Goal: Task Accomplishment & Management: Use online tool/utility

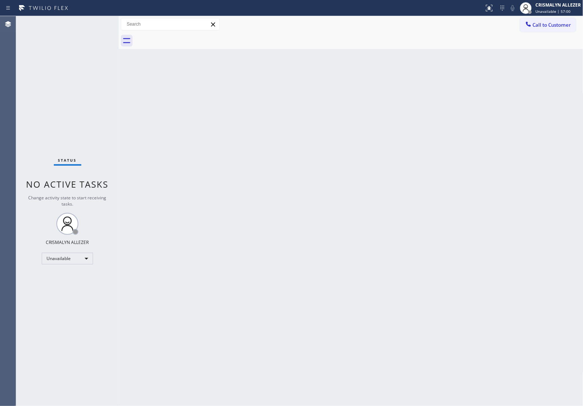
click at [551, 26] on span "Call to Customer" at bounding box center [552, 25] width 38 height 7
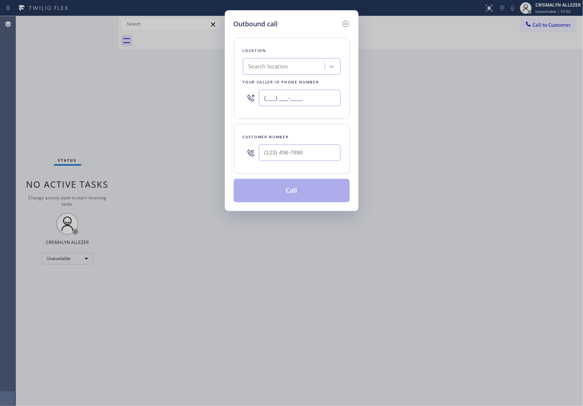
drag, startPoint x: 290, startPoint y: 98, endPoint x: 204, endPoint y: 106, distance: 85.7
click at [204, 106] on div "Outbound call Location Search location Your caller id phone number (___) ___-__…" at bounding box center [291, 203] width 583 height 406
paste input "855) 999-4417"
type input "[PHONE_NUMBER]"
click at [306, 151] on input "(___) ___-____" at bounding box center [300, 153] width 82 height 16
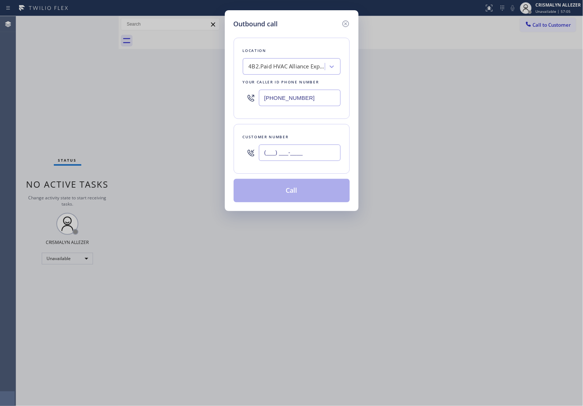
paste input "310) 508-5336"
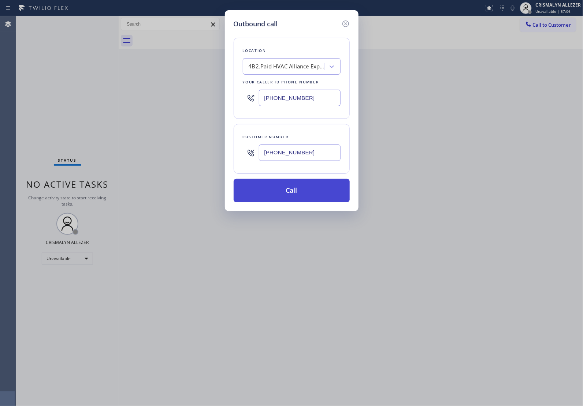
type input "[PHONE_NUMBER]"
click at [293, 197] on button "Call" at bounding box center [292, 190] width 116 height 23
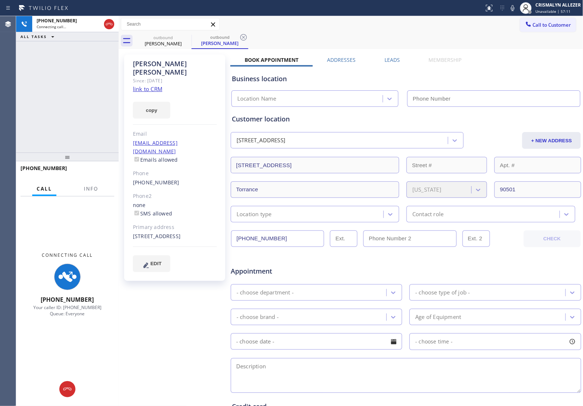
click at [156, 85] on link "link to CRM" at bounding box center [147, 88] width 29 height 7
type input "[PHONE_NUMBER]"
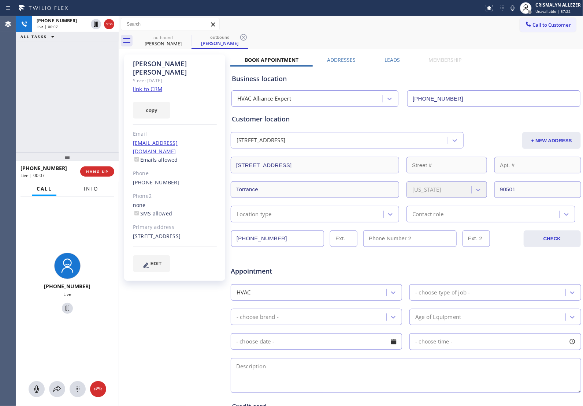
click at [89, 192] on button "Info" at bounding box center [90, 189] width 23 height 14
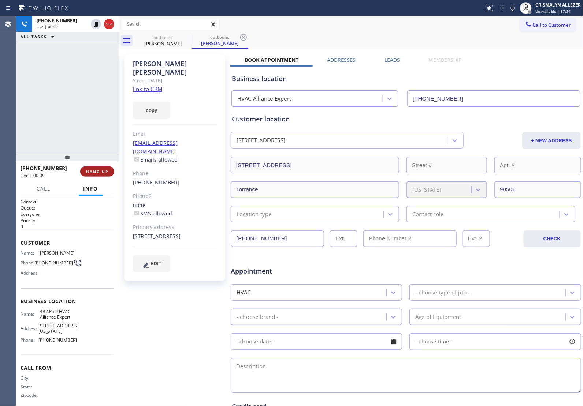
click at [97, 171] on span "HANG UP" at bounding box center [97, 171] width 22 height 5
click at [97, 171] on span "COMPLETE" at bounding box center [95, 171] width 25 height 5
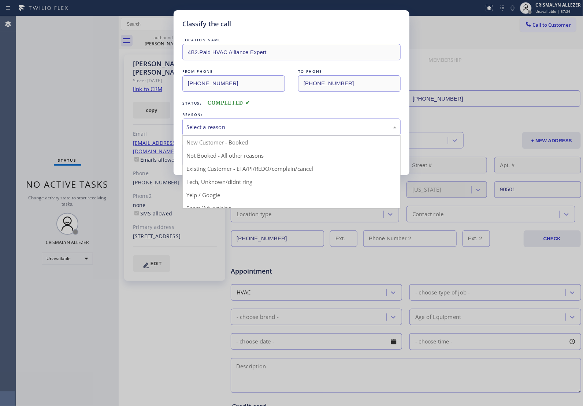
click at [262, 126] on div "Select a reason" at bounding box center [291, 127] width 210 height 8
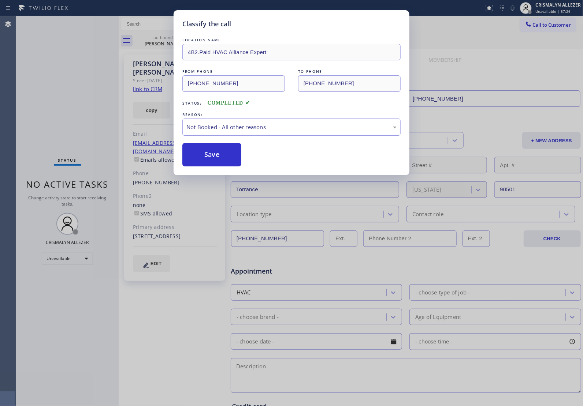
click at [213, 154] on button "Save" at bounding box center [211, 154] width 59 height 23
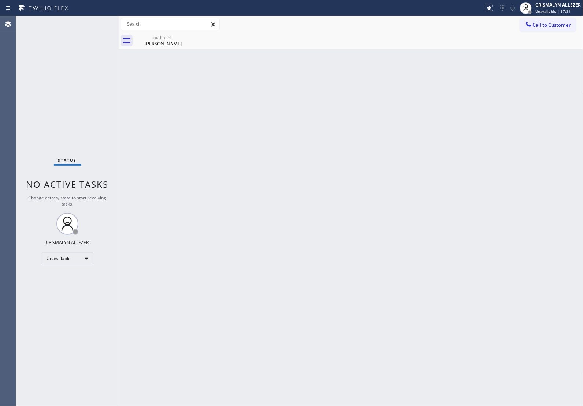
drag, startPoint x: 170, startPoint y: 42, endPoint x: 171, endPoint y: 49, distance: 7.4
click at [170, 42] on div "[PERSON_NAME]" at bounding box center [162, 43] width 55 height 7
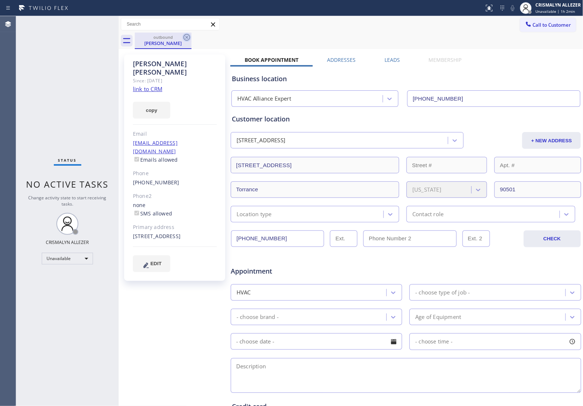
click at [187, 37] on icon at bounding box center [186, 37] width 7 height 7
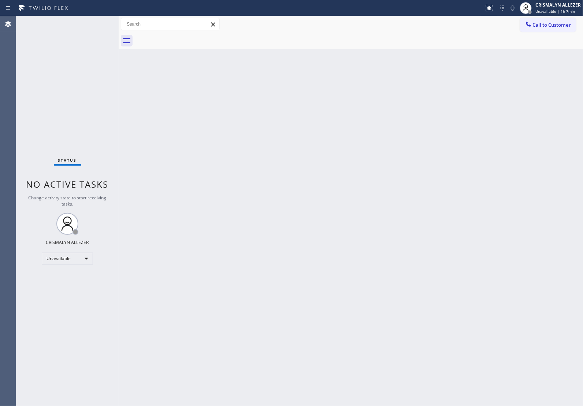
click at [540, 25] on span "Call to Customer" at bounding box center [552, 25] width 38 height 7
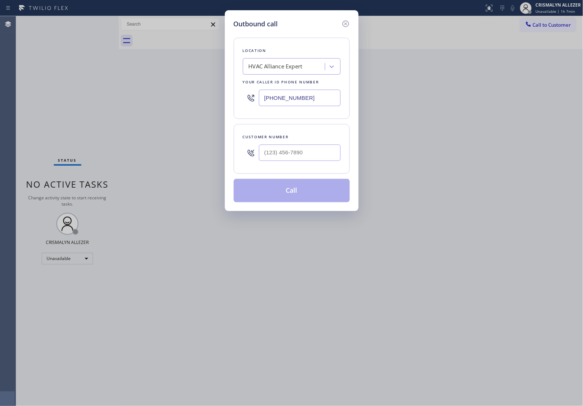
drag, startPoint x: 322, startPoint y: 101, endPoint x: 145, endPoint y: 102, distance: 176.8
click at [145, 102] on div "Outbound call Location HVAC Alliance Expert Your caller id phone number [PHONE_…" at bounding box center [291, 203] width 583 height 406
paste input "424) 358-3576"
type input "[PHONE_NUMBER]"
click at [297, 157] on input "(___) ___-____" at bounding box center [300, 153] width 82 height 16
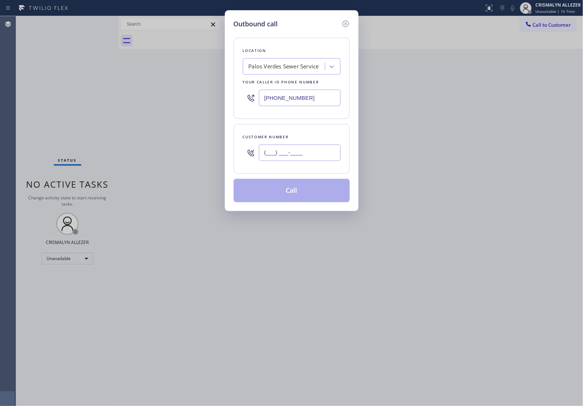
paste input "774) 399-7365"
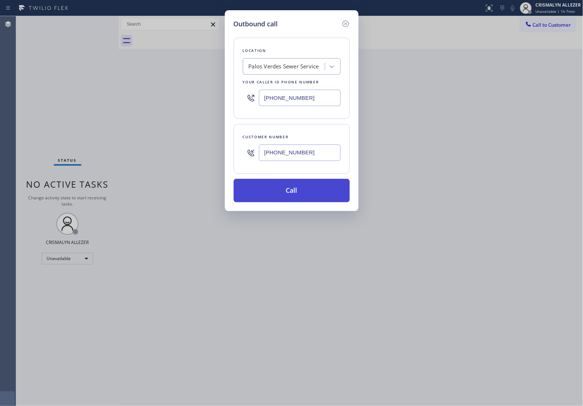
type input "[PHONE_NUMBER]"
click at [291, 195] on button "Call" at bounding box center [292, 190] width 116 height 23
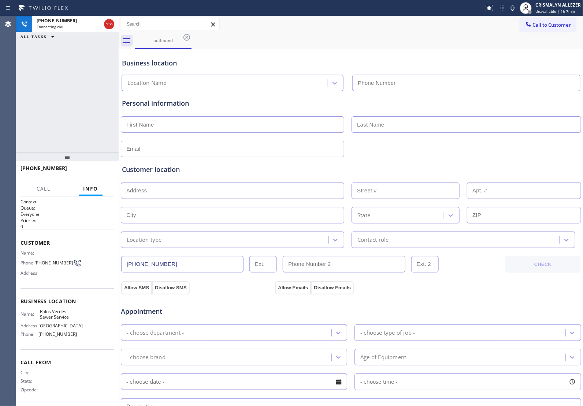
type input "[PHONE_NUMBER]"
click at [89, 172] on span "HANG UP" at bounding box center [97, 171] width 22 height 5
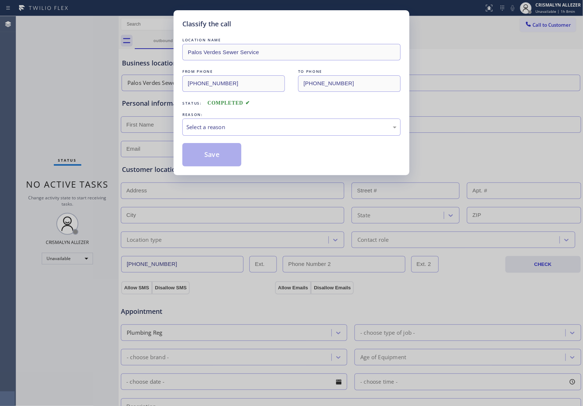
click at [265, 142] on div "LOCATION NAME [GEOGRAPHIC_DATA] Sewer Service FROM PHONE [PHONE_NUMBER] TO PHON…" at bounding box center [291, 101] width 218 height 130
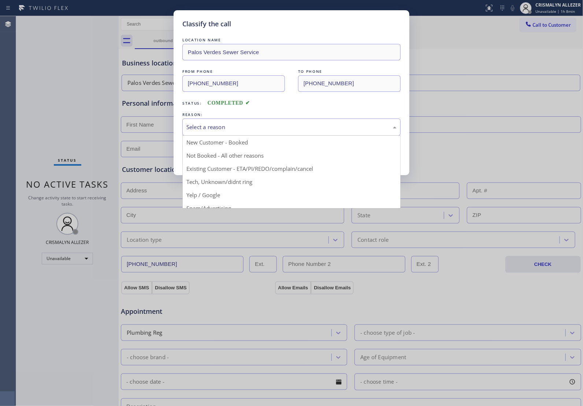
click at [273, 134] on div "Select a reason" at bounding box center [291, 127] width 218 height 17
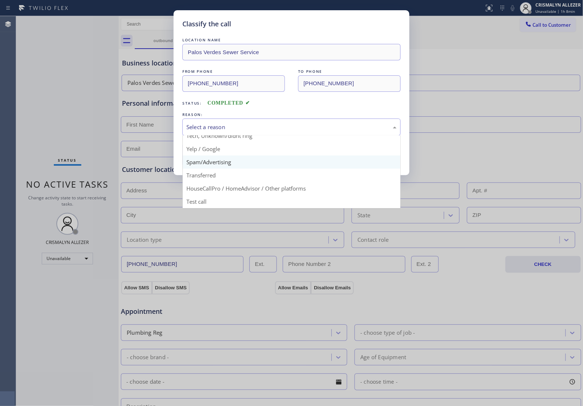
scroll to position [50, 0]
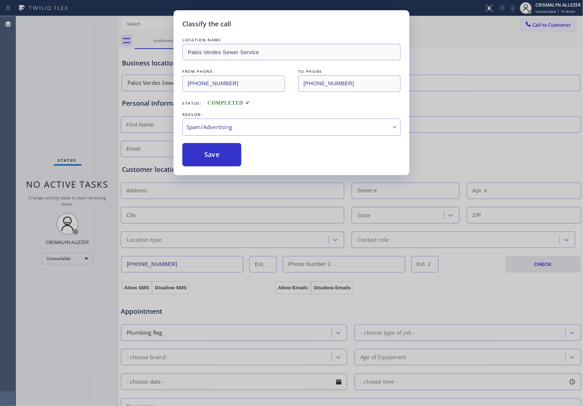
click at [228, 158] on button "Save" at bounding box center [211, 154] width 59 height 23
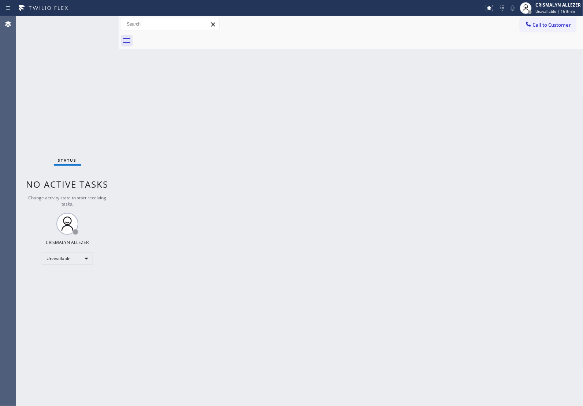
drag, startPoint x: 373, startPoint y: 167, endPoint x: 435, endPoint y: 123, distance: 74.9
click at [377, 164] on div "Back to Dashboard Change Sender ID Customers Technicians Select a contact Outbo…" at bounding box center [351, 211] width 465 height 390
click at [562, 25] on span "Call to Customer" at bounding box center [552, 25] width 38 height 7
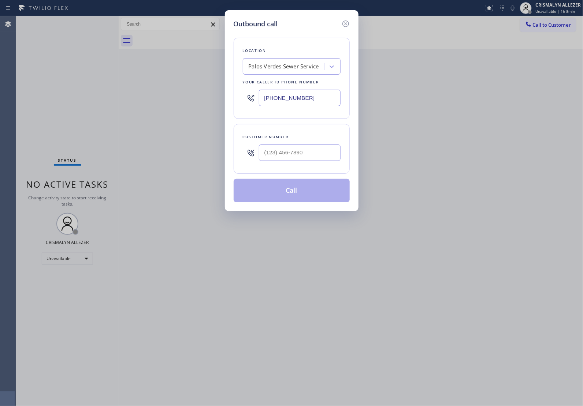
paste input "626) 548-332"
drag, startPoint x: 318, startPoint y: 100, endPoint x: 160, endPoint y: 98, distance: 158.5
click at [160, 98] on div "Outbound call Location [GEOGRAPHIC_DATA] Sewer Service Your caller id phone num…" at bounding box center [291, 203] width 583 height 406
type input "[PHONE_NUMBER]"
click at [294, 157] on input "(___) ___-____" at bounding box center [300, 153] width 82 height 16
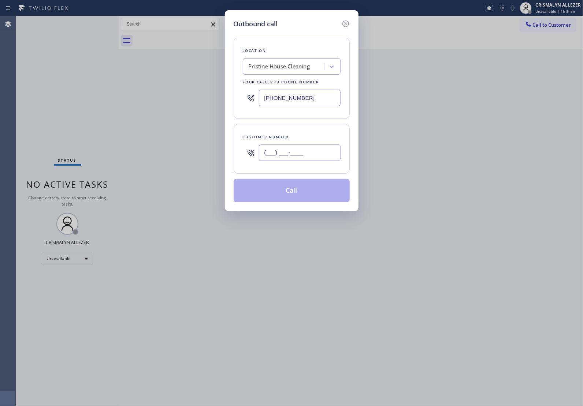
paste input "213) 820-4300"
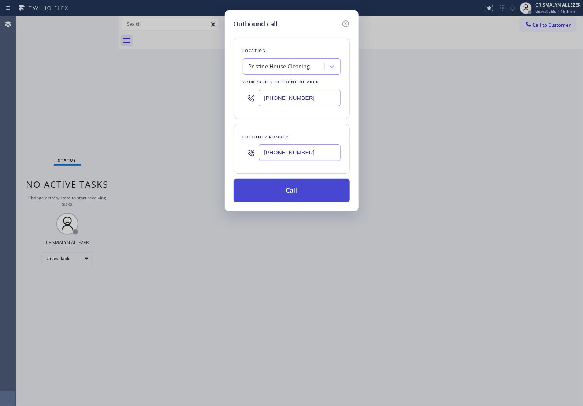
type input "[PHONE_NUMBER]"
click at [293, 188] on button "Call" at bounding box center [292, 190] width 116 height 23
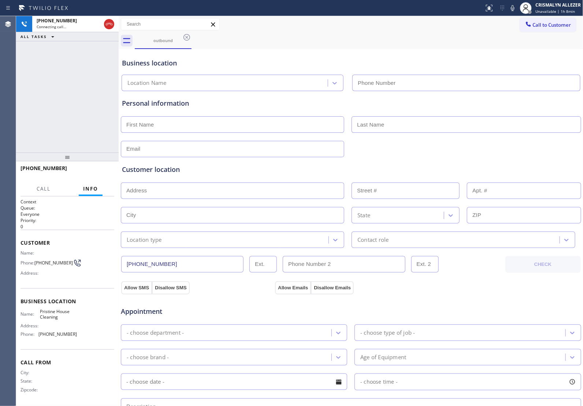
type input "[PHONE_NUMBER]"
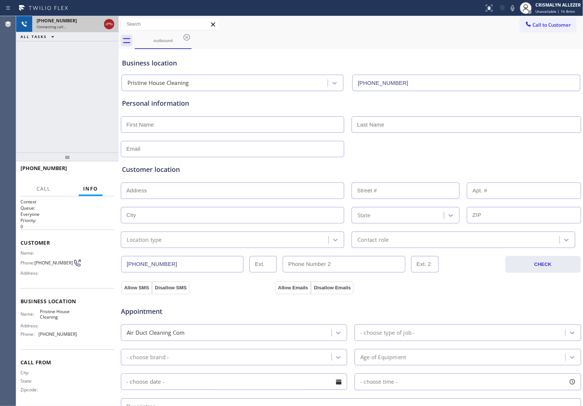
click at [111, 25] on icon at bounding box center [109, 24] width 9 height 9
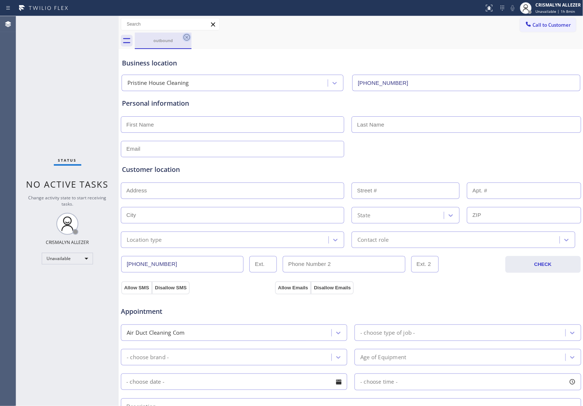
click at [187, 37] on icon at bounding box center [186, 37] width 9 height 9
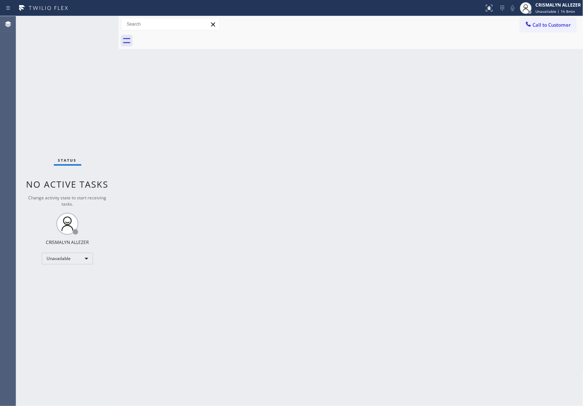
click at [394, 182] on div "Back to Dashboard Change Sender ID Customers Technicians Select a contact Outbo…" at bounding box center [351, 211] width 465 height 390
click at [555, 23] on span "Call to Customer" at bounding box center [552, 25] width 38 height 7
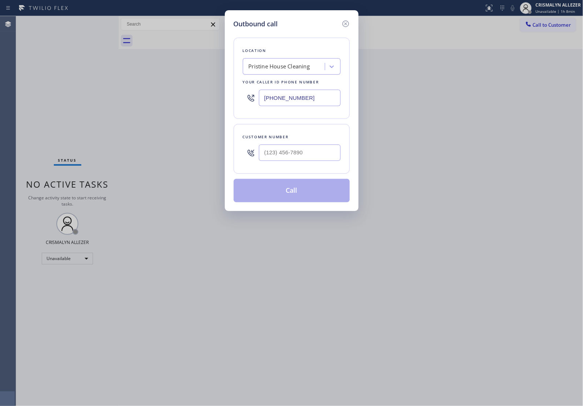
drag, startPoint x: 319, startPoint y: 97, endPoint x: 146, endPoint y: 109, distance: 173.2
click at [163, 101] on div "Outbound call Location Pristine House Cleaning Your caller id phone number [PHO…" at bounding box center [291, 203] width 583 height 406
paste input "908) 824-6720"
type input "[PHONE_NUMBER]"
click at [298, 156] on input "(___) ___-____" at bounding box center [300, 153] width 82 height 16
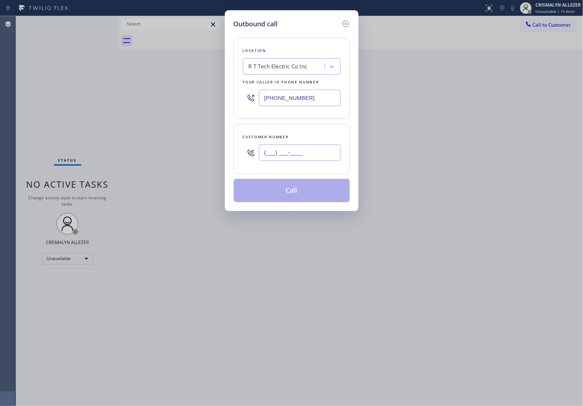
paste input "908) 922-3081"
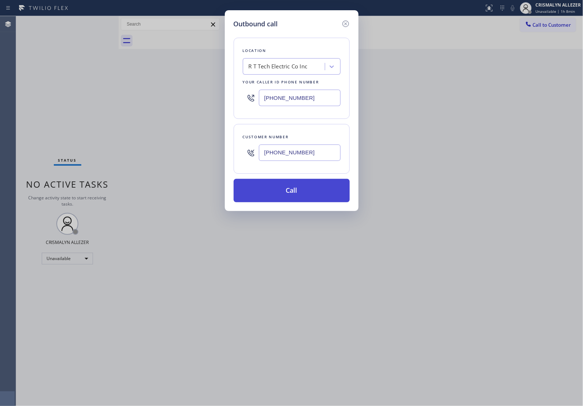
type input "[PHONE_NUMBER]"
click at [297, 191] on button "Call" at bounding box center [292, 190] width 116 height 23
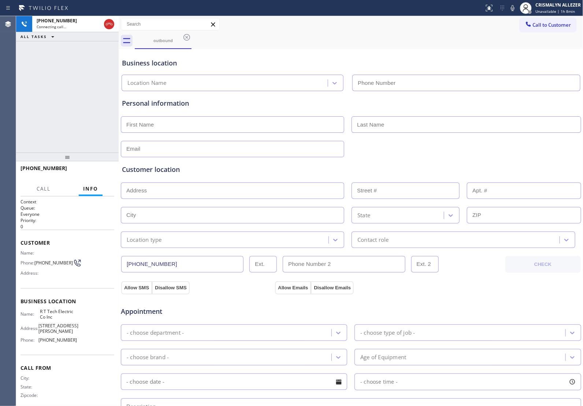
type input "[PHONE_NUMBER]"
click at [90, 171] on span "HANG UP" at bounding box center [97, 171] width 22 height 5
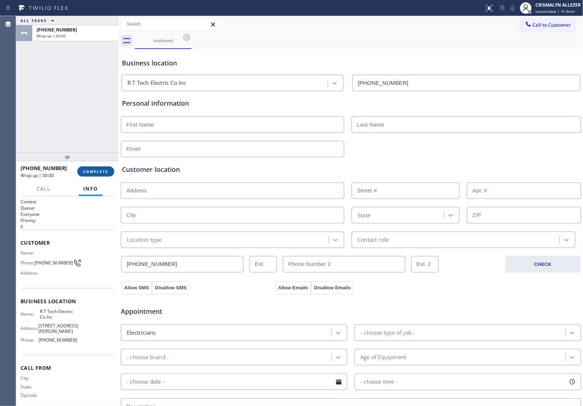
click at [90, 171] on span "COMPLETE" at bounding box center [95, 171] width 25 height 5
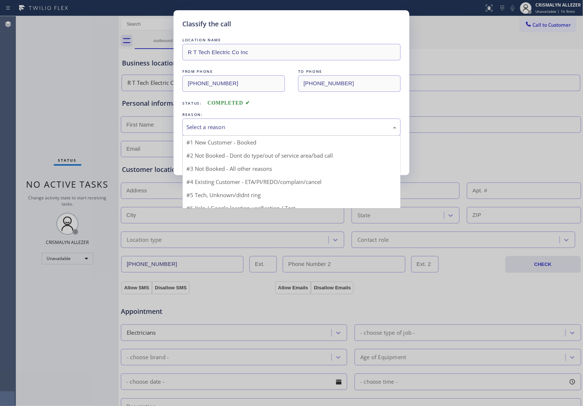
click at [261, 127] on div "Select a reason" at bounding box center [291, 127] width 210 height 8
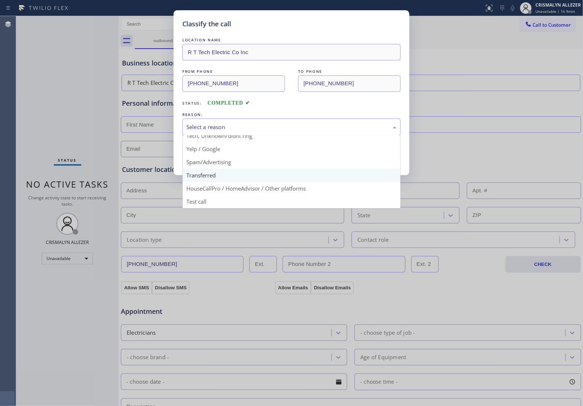
scroll to position [50, 0]
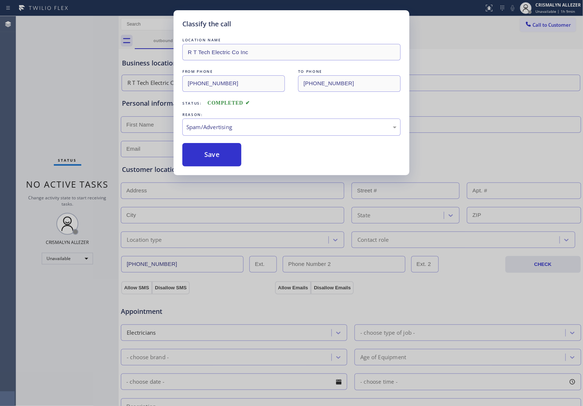
click at [213, 163] on button "Save" at bounding box center [211, 154] width 59 height 23
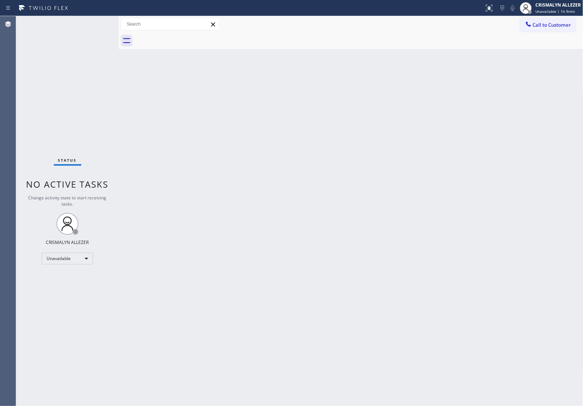
drag, startPoint x: 309, startPoint y: 176, endPoint x: 341, endPoint y: 163, distance: 34.5
click at [312, 174] on div "Back to Dashboard Change Sender ID Customers Technicians Select a contact Outbo…" at bounding box center [351, 211] width 465 height 390
click at [559, 27] on span "Call to Customer" at bounding box center [552, 25] width 38 height 7
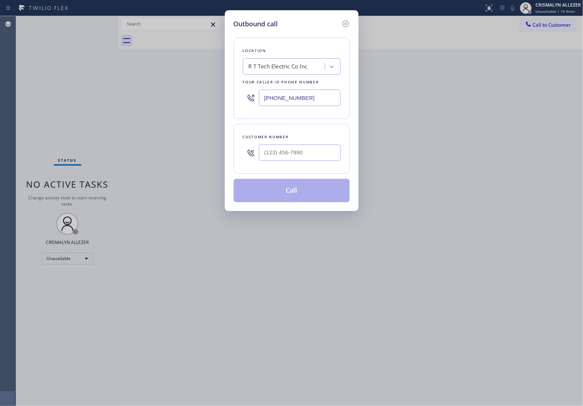
drag, startPoint x: 332, startPoint y: 94, endPoint x: 170, endPoint y: 96, distance: 162.2
click at [172, 96] on div "Outbound call Location R T Tech Electric Co Inc Your caller id phone number [PH…" at bounding box center [291, 203] width 583 height 406
paste input "213) 806-6473"
type input "[PHONE_NUMBER]"
click at [290, 154] on input "(___) ___-____" at bounding box center [300, 153] width 82 height 16
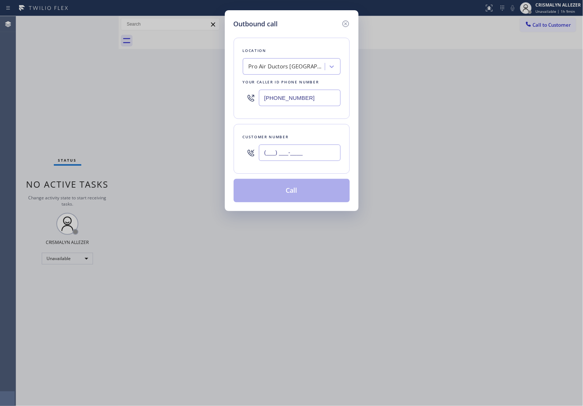
paste input "430) 279-8115"
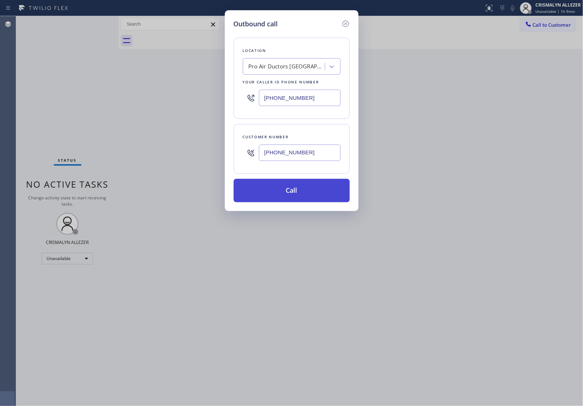
type input "[PHONE_NUMBER]"
click at [294, 197] on button "Call" at bounding box center [292, 190] width 116 height 23
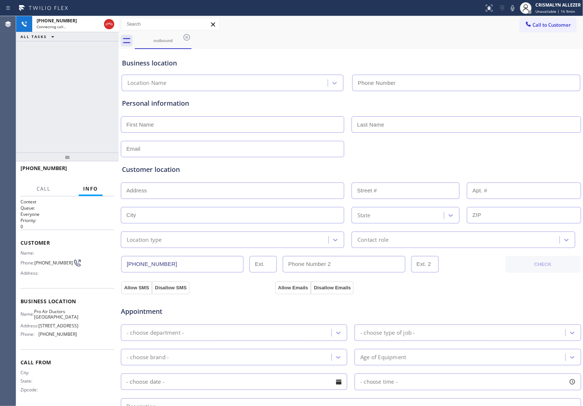
type input "[PHONE_NUMBER]"
click at [92, 171] on span "HANG UP" at bounding box center [97, 171] width 22 height 5
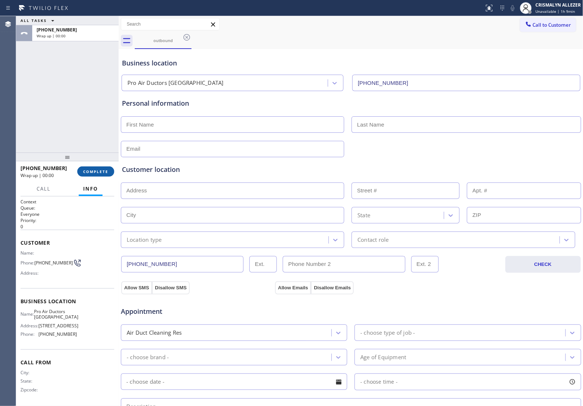
click at [92, 171] on span "COMPLETE" at bounding box center [95, 171] width 25 height 5
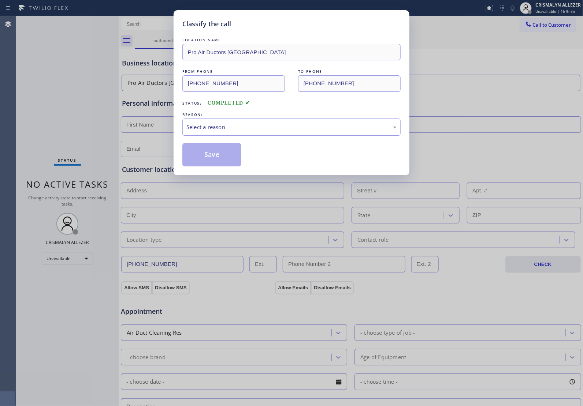
click at [301, 127] on div "Select a reason" at bounding box center [291, 127] width 210 height 8
click at [268, 131] on div "Not Booked - All other reasons" at bounding box center [291, 127] width 210 height 8
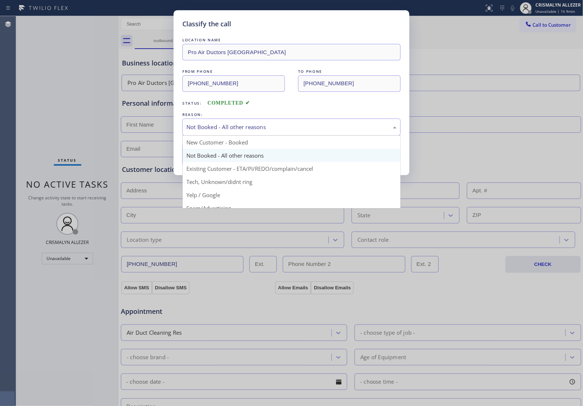
scroll to position [50, 0]
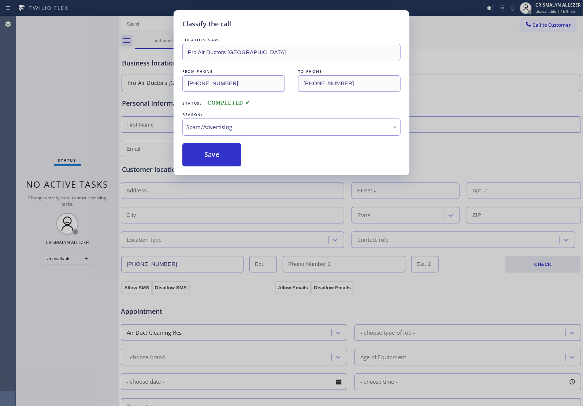
click at [215, 161] on button "Save" at bounding box center [211, 154] width 59 height 23
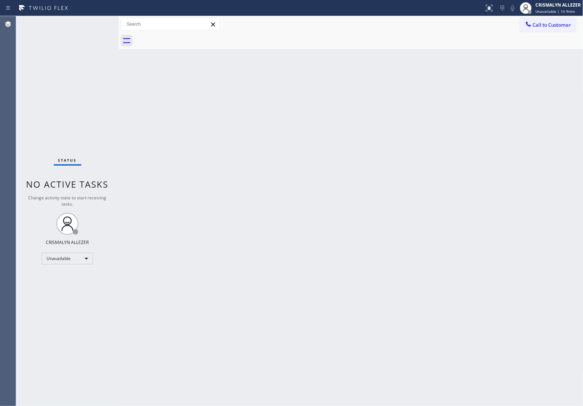
click at [551, 25] on span "Call to Customer" at bounding box center [552, 25] width 38 height 7
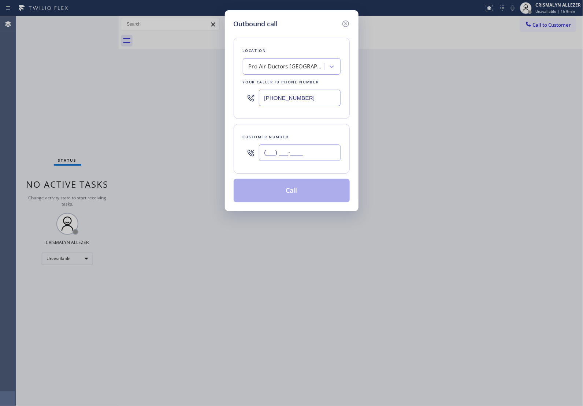
click at [321, 159] on input "(___) ___-____" at bounding box center [300, 153] width 82 height 16
paste input "430) 279-8115"
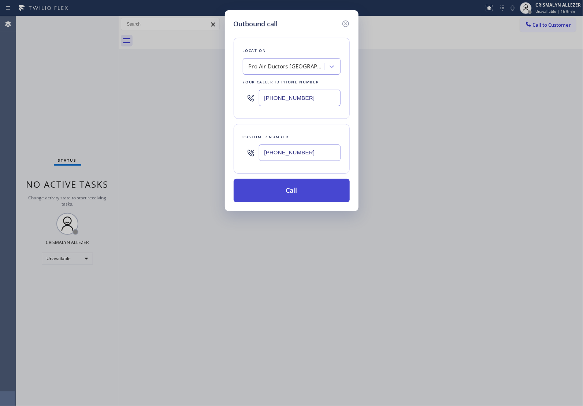
type input "[PHONE_NUMBER]"
click at [295, 194] on button "Call" at bounding box center [292, 190] width 116 height 23
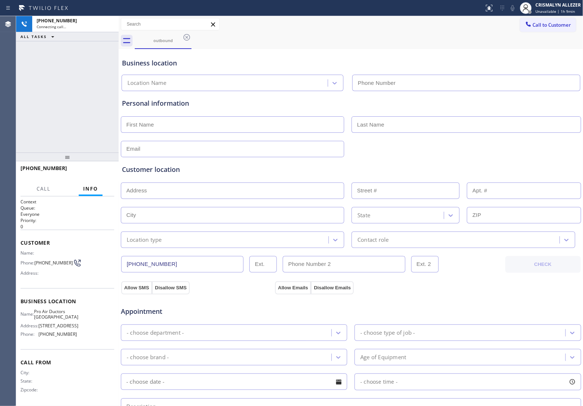
type input "[PHONE_NUMBER]"
click at [96, 176] on button "HANG UP" at bounding box center [97, 172] width 34 height 10
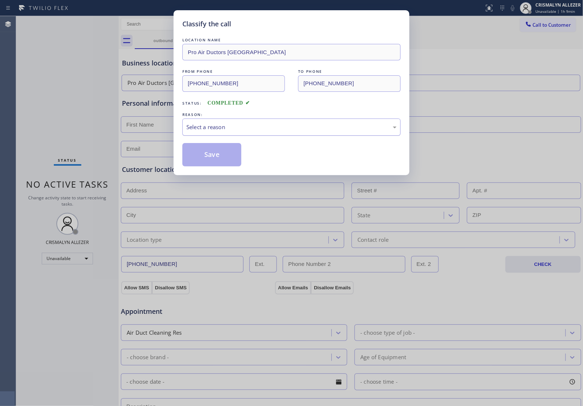
click at [273, 130] on div "Select a reason" at bounding box center [291, 127] width 210 height 8
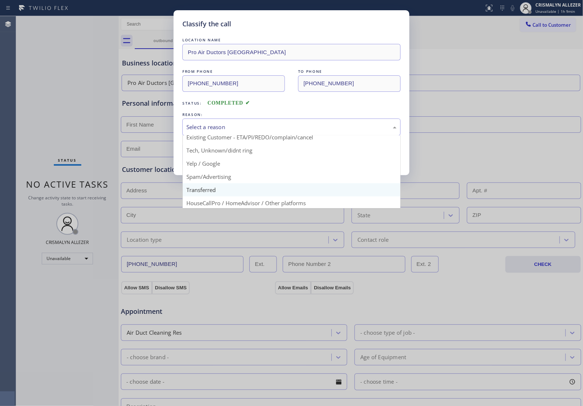
scroll to position [50, 0]
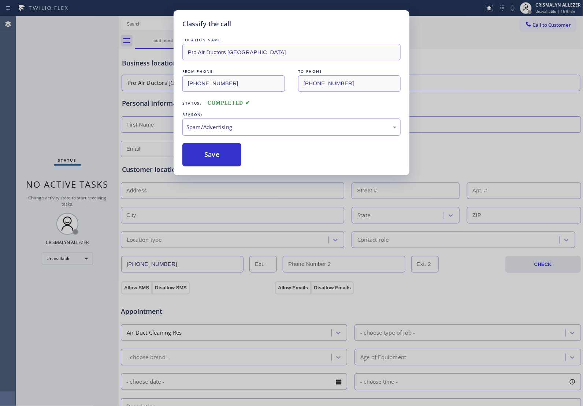
click at [216, 162] on button "Save" at bounding box center [211, 154] width 59 height 23
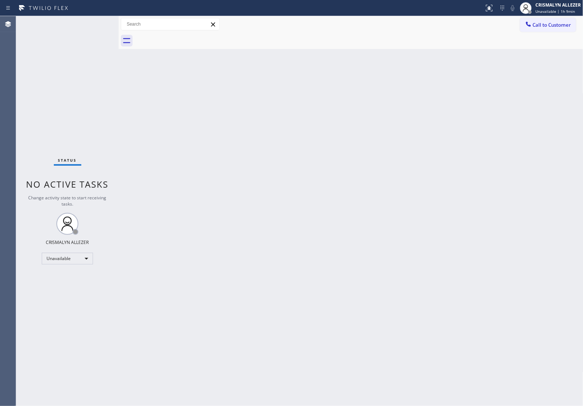
click at [368, 201] on div "Back to Dashboard Change Sender ID Customers Technicians Select a contact Outbo…" at bounding box center [351, 211] width 465 height 390
click at [561, 22] on span "Call to Customer" at bounding box center [552, 25] width 38 height 7
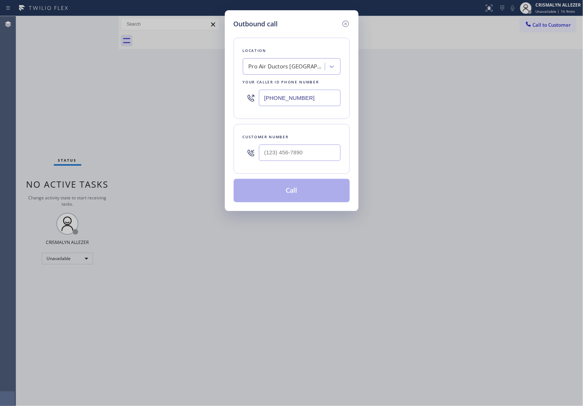
drag, startPoint x: 216, startPoint y: 103, endPoint x: 162, endPoint y: 127, distance: 59.3
click at [83, 110] on div "Outbound call Location Pro Air Ductors [GEOGRAPHIC_DATA] Your caller id phone n…" at bounding box center [291, 203] width 583 height 406
paste input "855) 731-4952"
type input "[PHONE_NUMBER]"
click at [301, 151] on input "(___) ___-____" at bounding box center [300, 153] width 82 height 16
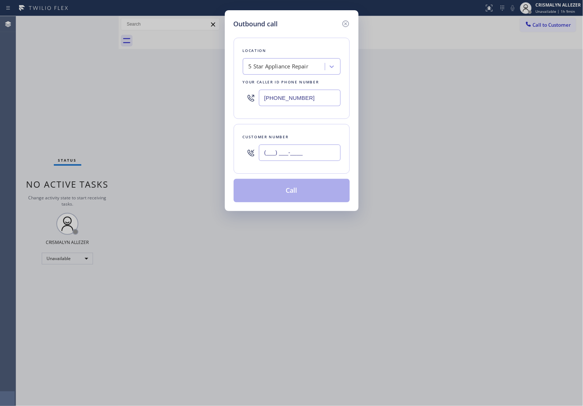
paste input "416) 458-8113"
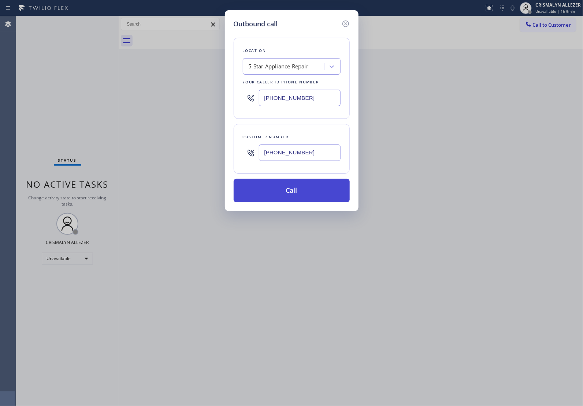
type input "[PHONE_NUMBER]"
click at [289, 195] on button "Call" at bounding box center [292, 190] width 116 height 23
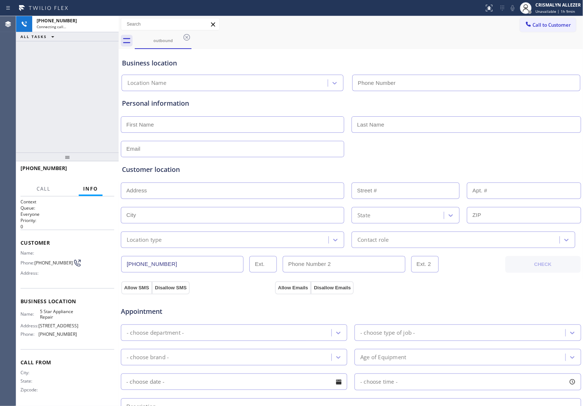
type input "[PHONE_NUMBER]"
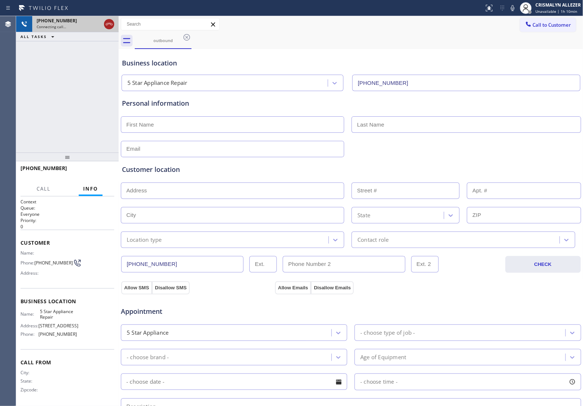
click at [108, 26] on icon at bounding box center [109, 24] width 9 height 9
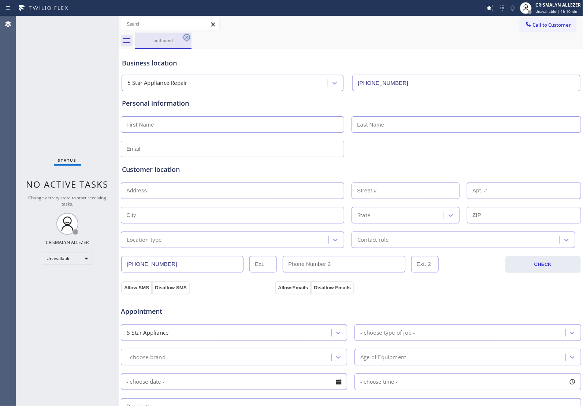
click at [185, 37] on icon at bounding box center [186, 37] width 9 height 9
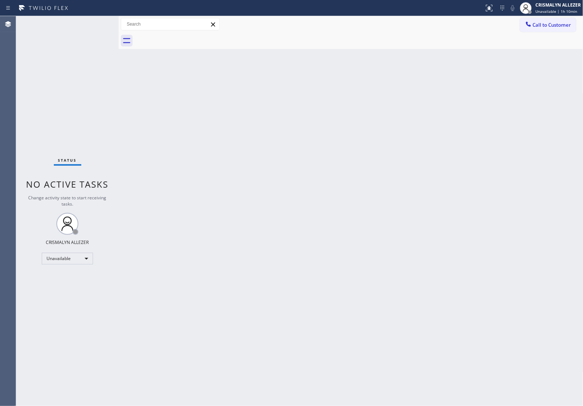
click at [381, 147] on div "Back to Dashboard Change Sender ID Customers Technicians Select a contact Outbo…" at bounding box center [351, 211] width 465 height 390
click at [532, 29] on button "Call to Customer" at bounding box center [548, 25] width 56 height 14
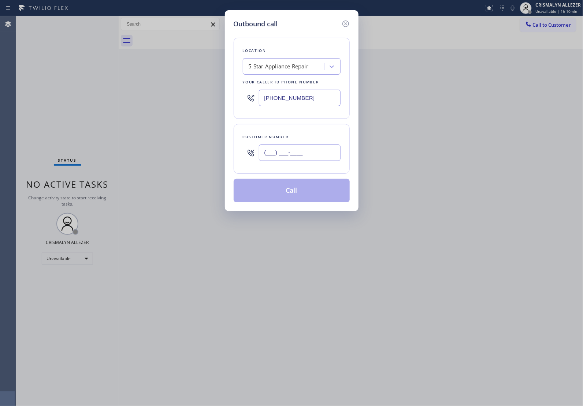
click at [324, 157] on input "(___) ___-____" at bounding box center [300, 153] width 82 height 16
paste input "201) 819-9720"
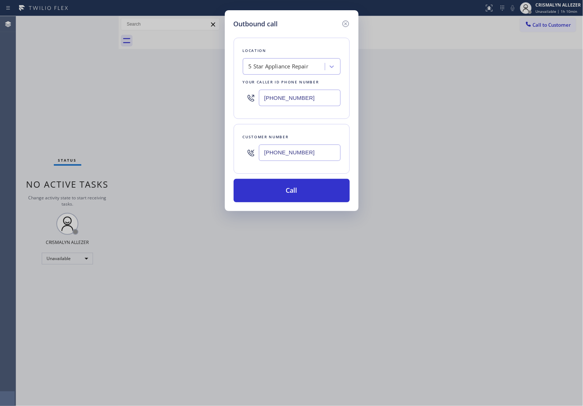
type input "[PHONE_NUMBER]"
click at [299, 70] on div "5 Star Appliance Repair" at bounding box center [279, 67] width 60 height 8
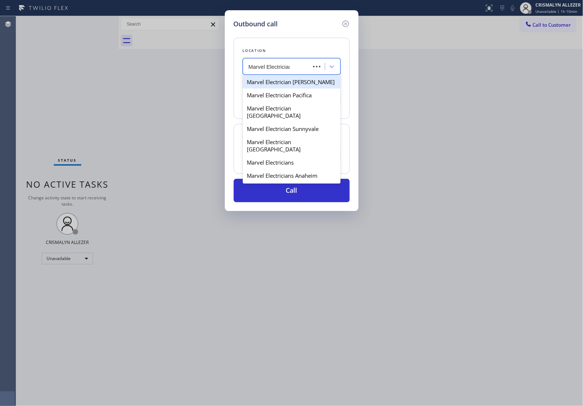
type input "Marvel Electricians"
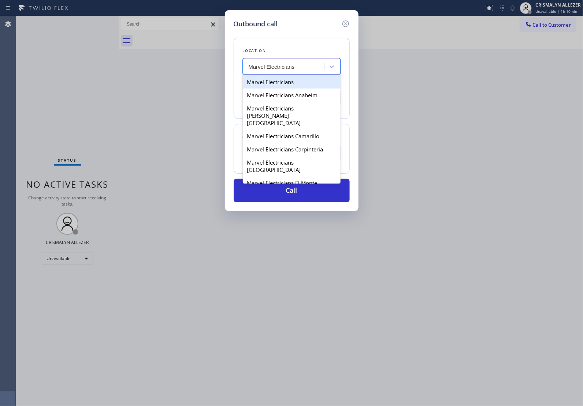
click at [299, 83] on div "Marvel Electricians" at bounding box center [292, 81] width 98 height 13
type input "[PHONE_NUMBER]"
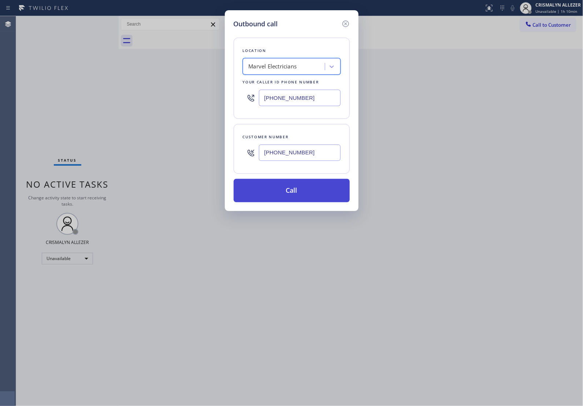
click at [296, 192] on button "Call" at bounding box center [292, 190] width 116 height 23
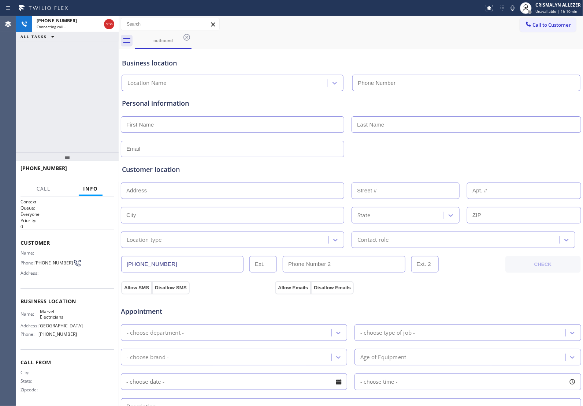
type input "[PHONE_NUMBER]"
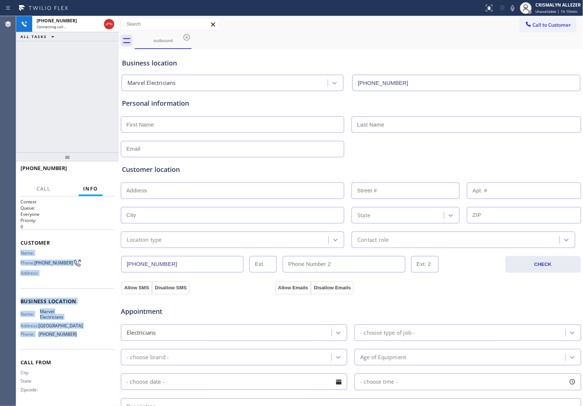
drag, startPoint x: 19, startPoint y: 250, endPoint x: 82, endPoint y: 344, distance: 113.6
click at [82, 344] on div "Context Queue: Everyone Priority: 0 Customer Name: Phone: [PHONE_NUMBER] Addres…" at bounding box center [67, 302] width 103 height 210
copy div "Name: Phone: [PHONE_NUMBER] Address: Business location Name: Marvel Electrician…"
click at [89, 173] on span "HANG UP" at bounding box center [97, 171] width 22 height 5
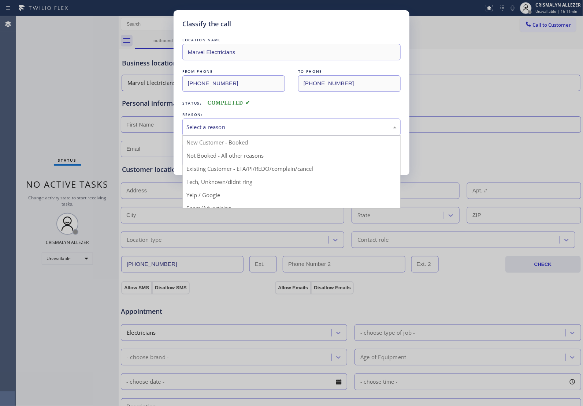
click at [284, 129] on div "Select a reason" at bounding box center [291, 127] width 210 height 8
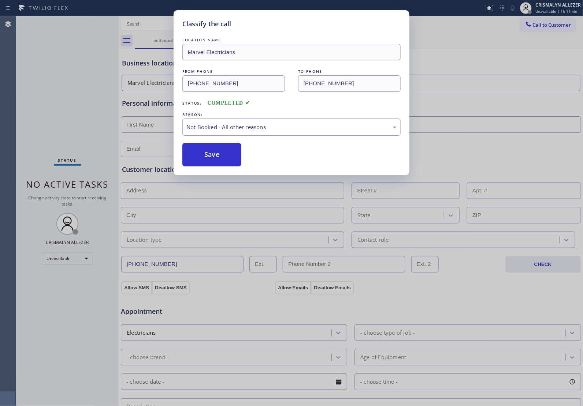
click at [235, 159] on button "Save" at bounding box center [211, 154] width 59 height 23
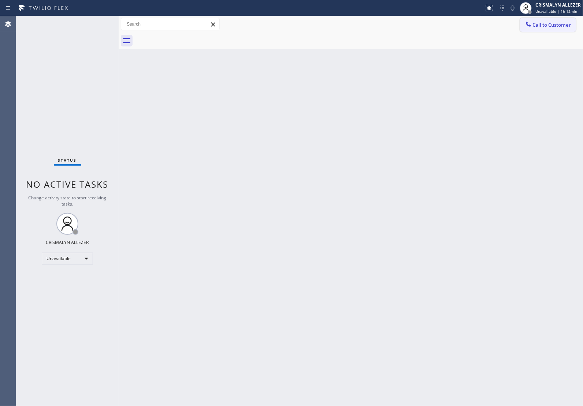
drag, startPoint x: 545, startPoint y: 22, endPoint x: 476, endPoint y: 77, distance: 88.4
click at [546, 23] on span "Call to Customer" at bounding box center [552, 25] width 38 height 7
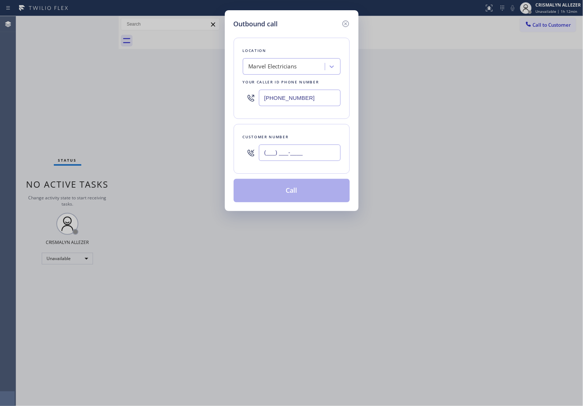
click at [323, 151] on input "(___) ___-____" at bounding box center [300, 153] width 82 height 16
paste input "708) 937-3302"
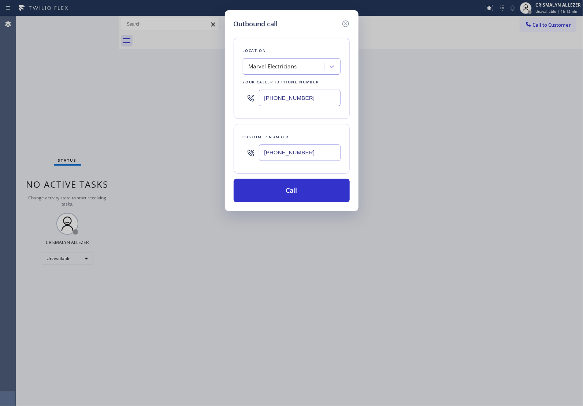
type input "[PHONE_NUMBER]"
click at [297, 66] on div "Marvel Electricians" at bounding box center [273, 67] width 48 height 8
type input "5 star appliance"
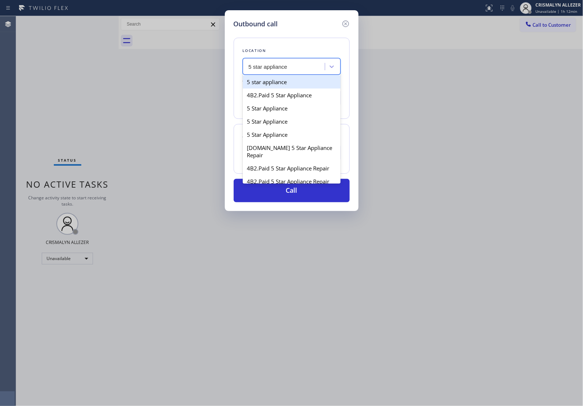
click at [290, 85] on div "5 star appliance" at bounding box center [292, 81] width 98 height 13
type input "[PHONE_NUMBER]"
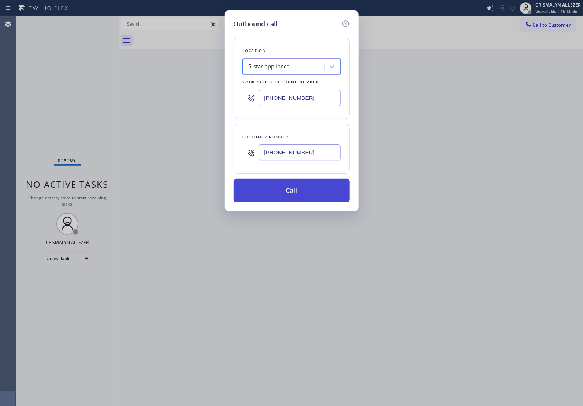
click at [291, 194] on button "Call" at bounding box center [292, 190] width 116 height 23
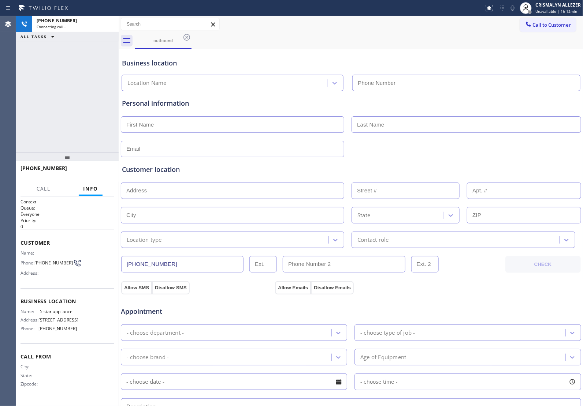
type input "[PHONE_NUMBER]"
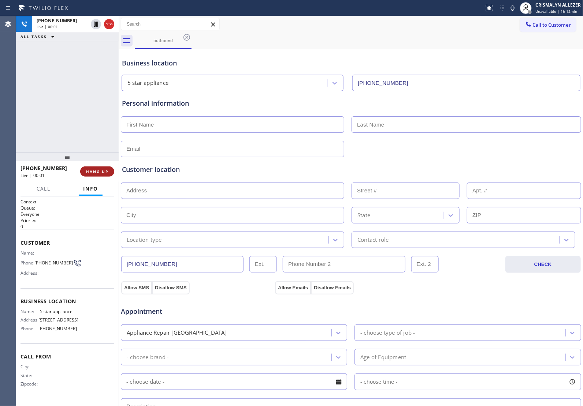
click at [92, 172] on span "HANG UP" at bounding box center [97, 171] width 22 height 5
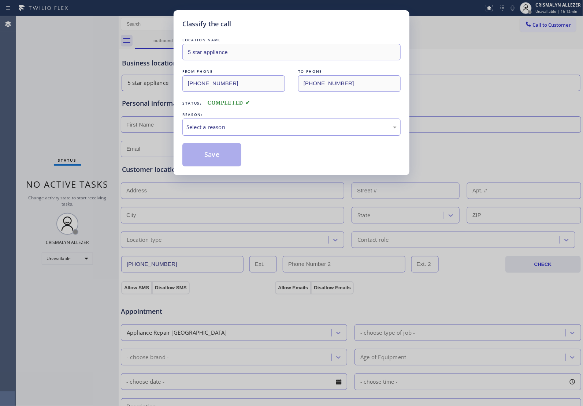
click at [275, 125] on div "Select a reason" at bounding box center [291, 127] width 210 height 8
click at [215, 157] on button "Save" at bounding box center [211, 154] width 59 height 23
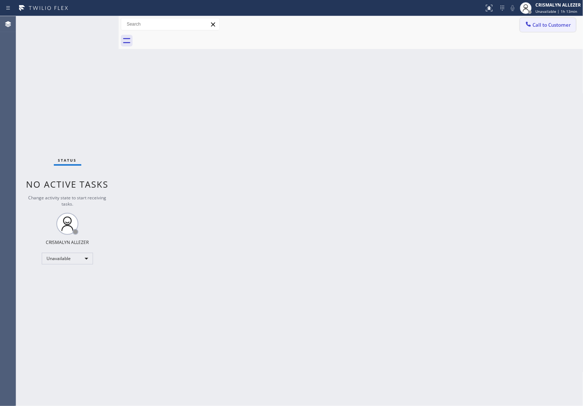
click at [544, 25] on span "Call to Customer" at bounding box center [552, 25] width 38 height 7
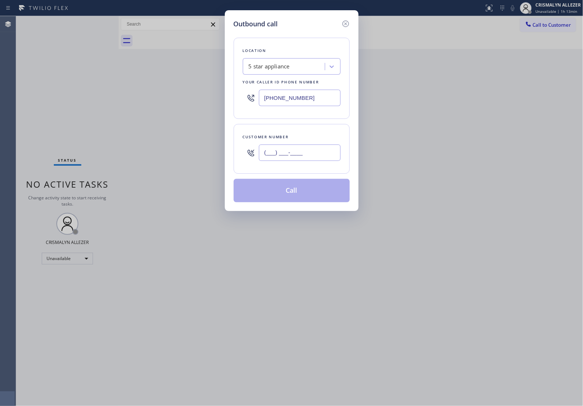
click at [320, 154] on input "(___) ___-____" at bounding box center [300, 153] width 82 height 16
paste input "708) 937-3302"
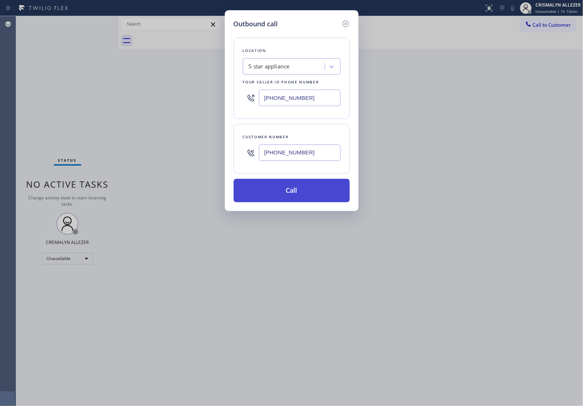
type input "[PHONE_NUMBER]"
click at [294, 200] on button "Call" at bounding box center [292, 190] width 116 height 23
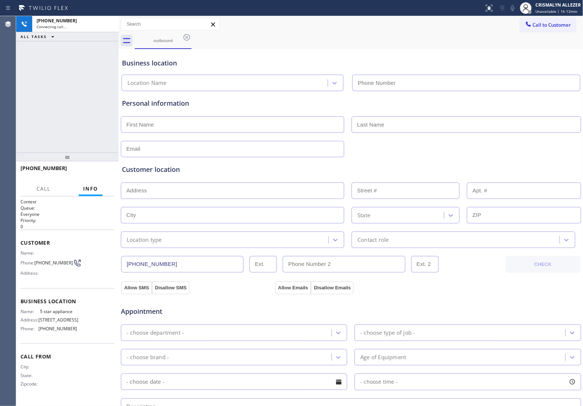
type input "[PHONE_NUMBER]"
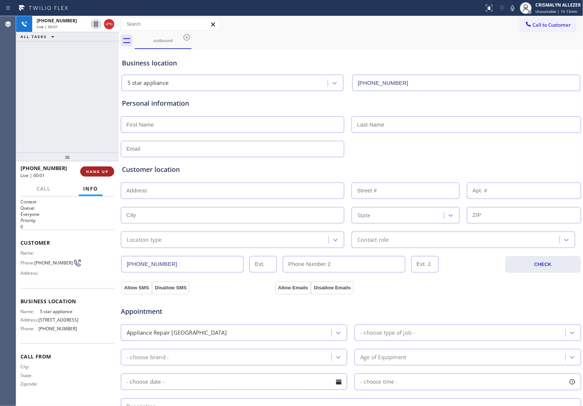
click at [92, 170] on span "HANG UP" at bounding box center [97, 171] width 22 height 5
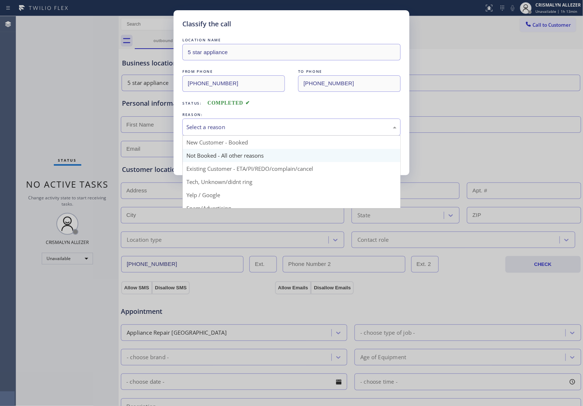
drag, startPoint x: 257, startPoint y: 130, endPoint x: 215, endPoint y: 156, distance: 49.3
click at [253, 134] on div "Select a reason" at bounding box center [291, 127] width 218 height 17
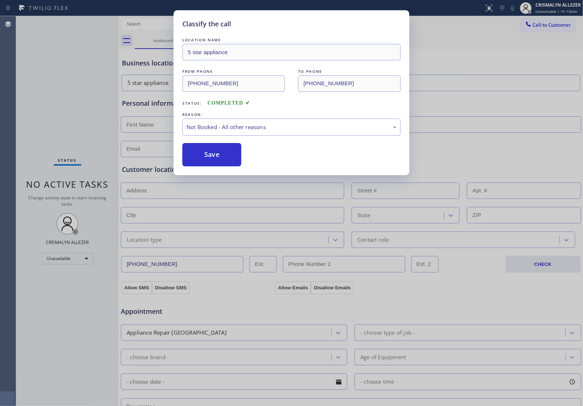
click at [207, 160] on button "Save" at bounding box center [211, 154] width 59 height 23
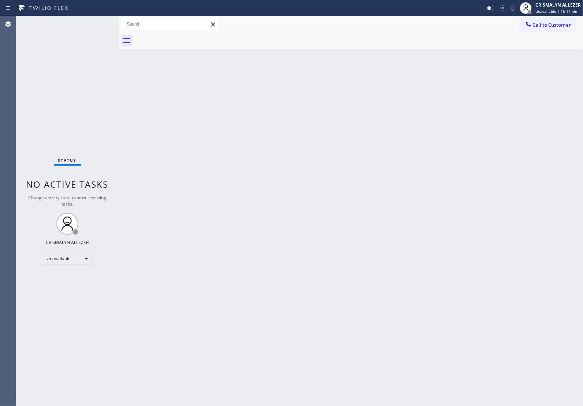
drag, startPoint x: 550, startPoint y: 26, endPoint x: 537, endPoint y: 33, distance: 15.4
click at [551, 26] on span "Call to Customer" at bounding box center [552, 25] width 38 height 7
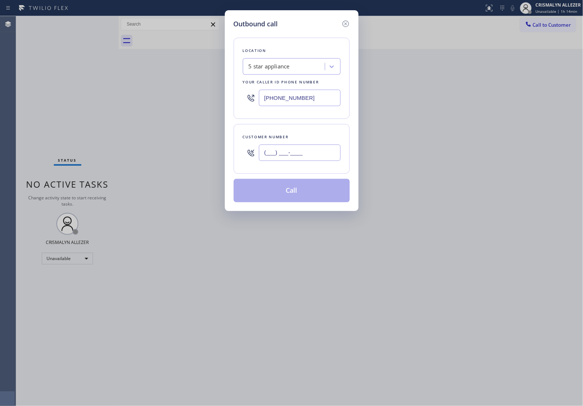
click at [320, 157] on input "(___) ___-____" at bounding box center [300, 153] width 82 height 16
paste input "805) 895-1193"
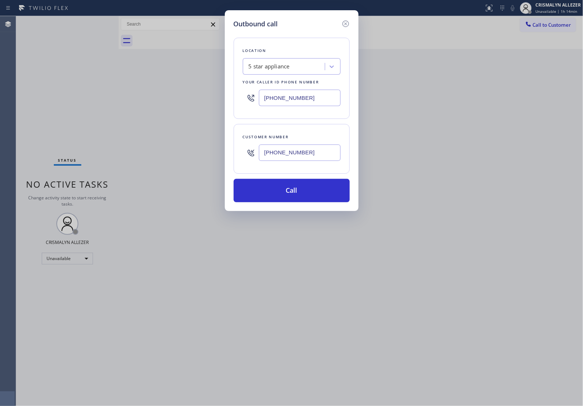
type input "[PHONE_NUMBER]"
click at [269, 68] on div "5 star appliance" at bounding box center [269, 67] width 41 height 8
paste input "Viking Repair Servic"
type input "Viking Repair Servic"
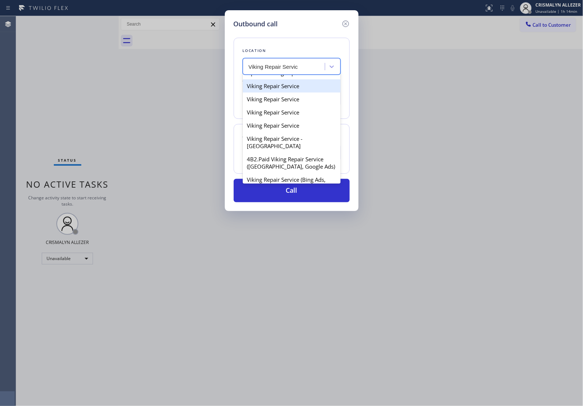
scroll to position [137, 0]
click at [282, 92] on div "Viking Repair Service" at bounding box center [292, 85] width 98 height 13
type input "[PHONE_NUMBER]"
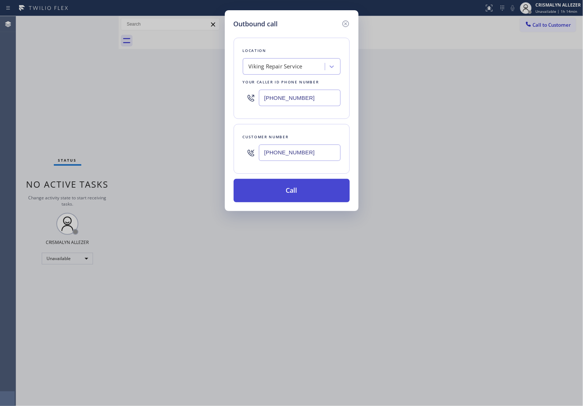
click at [297, 194] on button "Call" at bounding box center [292, 190] width 116 height 23
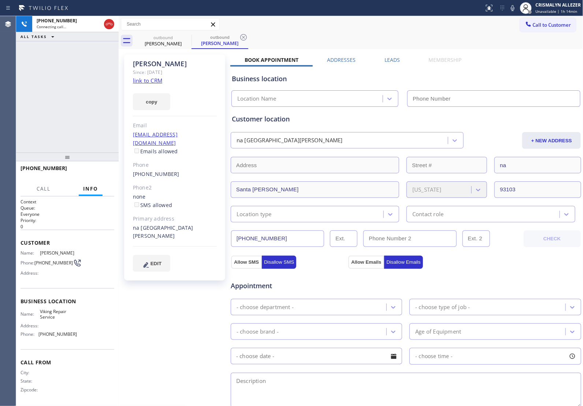
click at [156, 83] on link "link to CRM" at bounding box center [147, 80] width 29 height 7
type input "[PHONE_NUMBER]"
click at [98, 169] on span "HANG UP" at bounding box center [97, 171] width 22 height 5
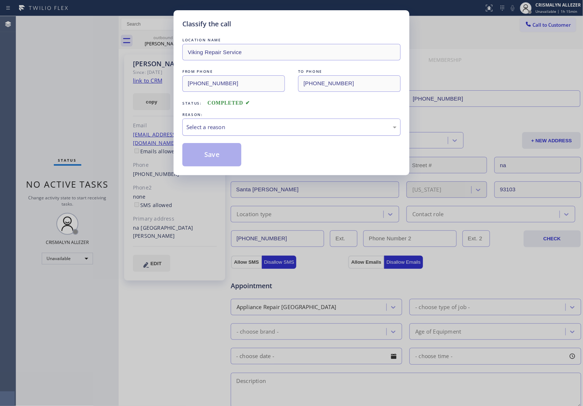
click at [299, 125] on div "Select a reason" at bounding box center [291, 127] width 210 height 8
click at [219, 156] on button "Save" at bounding box center [211, 154] width 59 height 23
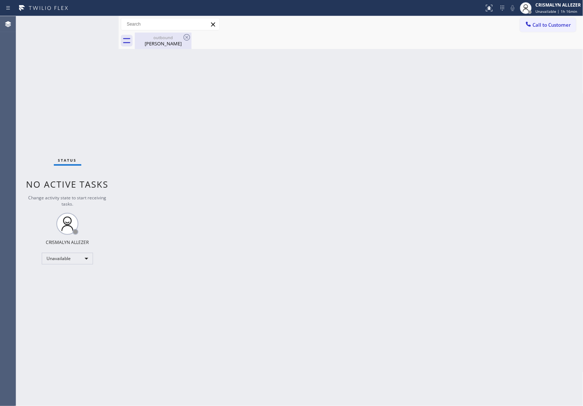
click at [160, 41] on div "[PERSON_NAME]" at bounding box center [162, 43] width 55 height 7
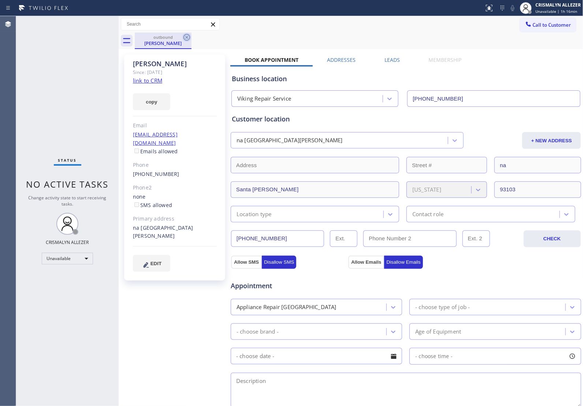
click at [185, 39] on icon at bounding box center [186, 37] width 7 height 7
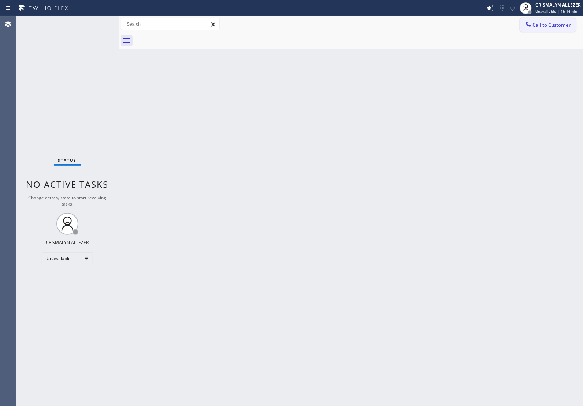
click at [554, 25] on span "Call to Customer" at bounding box center [552, 25] width 38 height 7
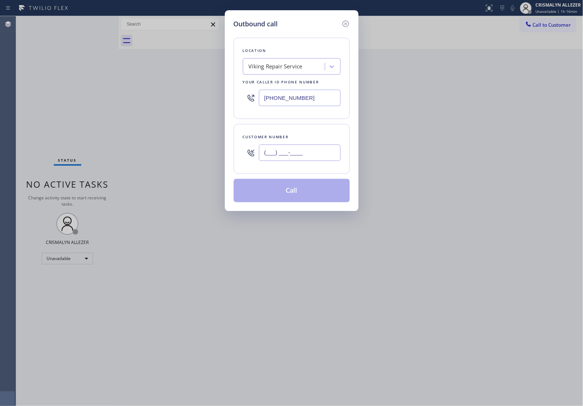
click at [318, 158] on input "(___) ___-____" at bounding box center [300, 153] width 82 height 16
paste input "248) 444-3472"
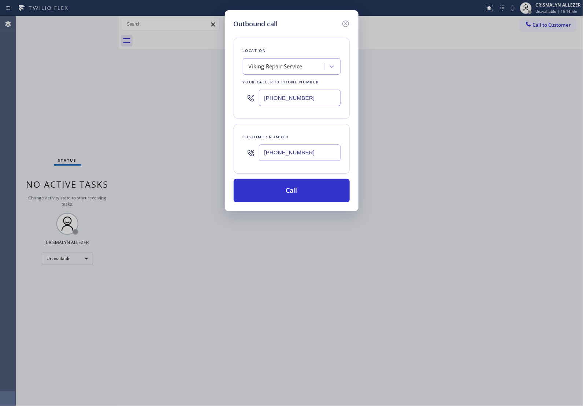
type input "[PHONE_NUMBER]"
drag, startPoint x: 275, startPoint y: 98, endPoint x: 157, endPoint y: 103, distance: 117.2
click at [157, 103] on div "Outbound call Location Viking Repair Service Your caller id phone number [PHONE…" at bounding box center [291, 203] width 583 height 406
type input "[PHONE_NUMBER]"
click at [302, 197] on button "Call" at bounding box center [292, 190] width 116 height 23
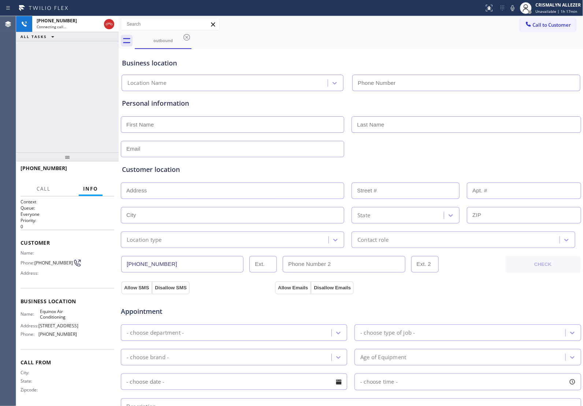
type input "[PHONE_NUMBER]"
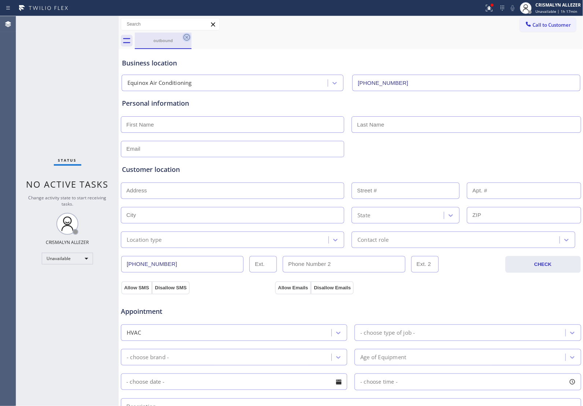
click at [187, 36] on icon at bounding box center [186, 37] width 9 height 9
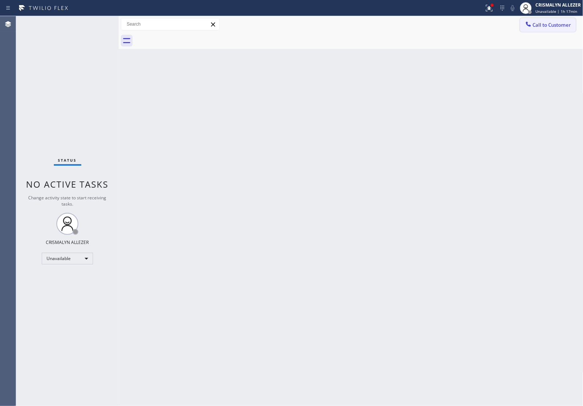
click at [535, 30] on button "Call to Customer" at bounding box center [548, 25] width 56 height 14
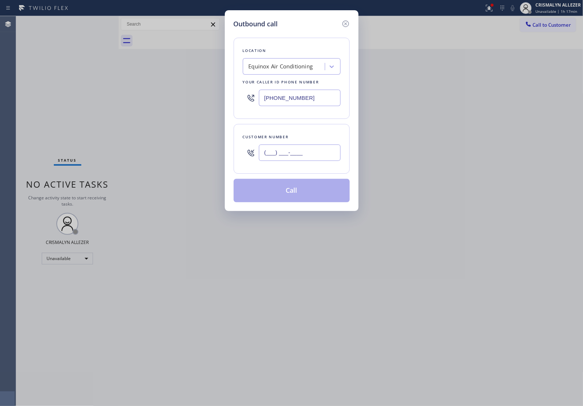
click at [316, 151] on input "(___) ___-____" at bounding box center [300, 153] width 82 height 16
paste input "text"
type input "(___) ___-____"
click at [286, 158] on input "(___) ___-____" at bounding box center [300, 153] width 82 height 16
paste input "248) 444-3472"
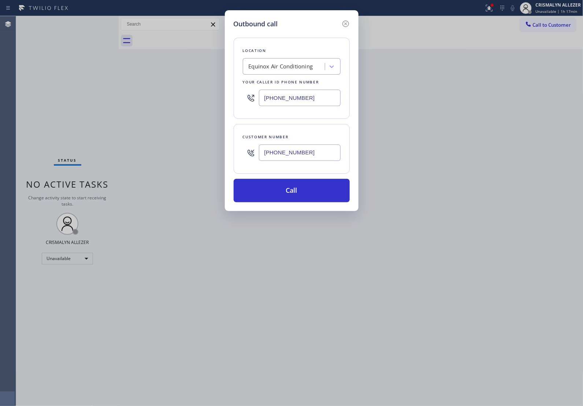
type input "[PHONE_NUMBER]"
click at [292, 70] on div "Equinox Air Conditioning" at bounding box center [281, 67] width 64 height 8
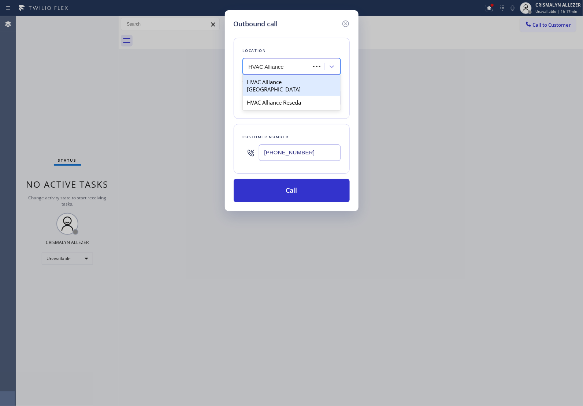
type input "HVAC Alliance e"
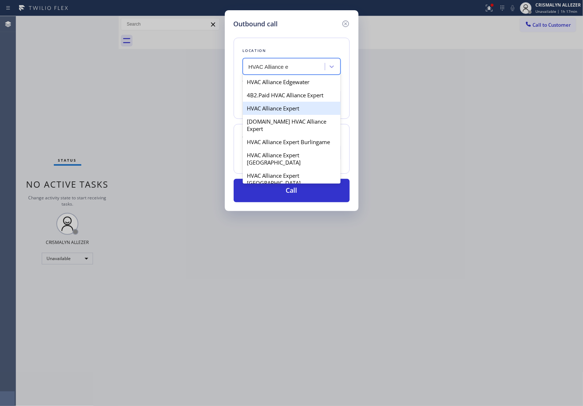
click at [294, 109] on div "HVAC Alliance Expert" at bounding box center [292, 108] width 98 height 13
type input "[PHONE_NUMBER]"
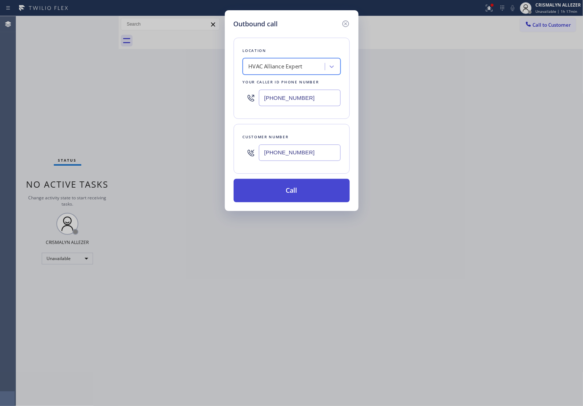
click at [297, 191] on button "Call" at bounding box center [292, 190] width 116 height 23
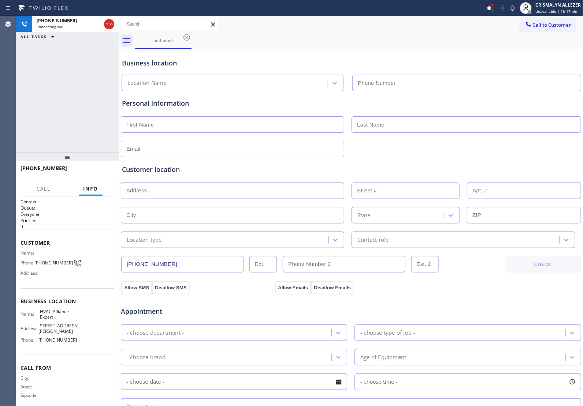
type input "[PHONE_NUMBER]"
click at [95, 172] on span "HANG UP" at bounding box center [97, 171] width 22 height 5
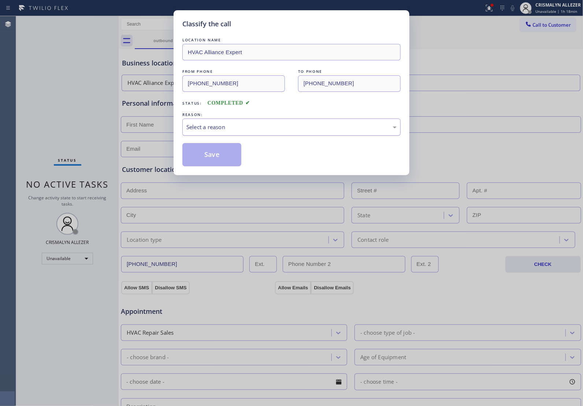
click at [289, 133] on div "Select a reason" at bounding box center [291, 127] width 218 height 17
click at [271, 136] on div "Existing Customer - ETA/PI/REDO/complain/cancel" at bounding box center [291, 127] width 218 height 17
click at [200, 157] on button "Save" at bounding box center [211, 154] width 59 height 23
